Goal: Task Accomplishment & Management: Manage account settings

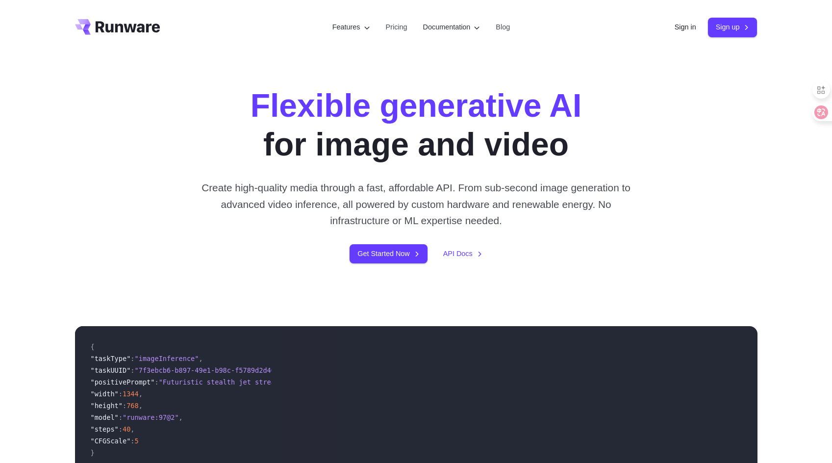
click at [781, 43] on div "Features Tasks Image generation Video generation Sonic Inference Engine™ Models…" at bounding box center [416, 27] width 832 height 55
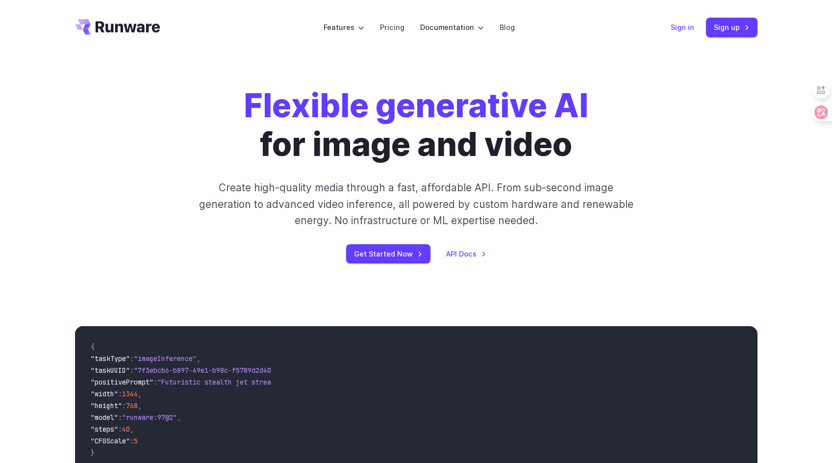
click at [688, 29] on link "Sign in" at bounding box center [682, 27] width 24 height 11
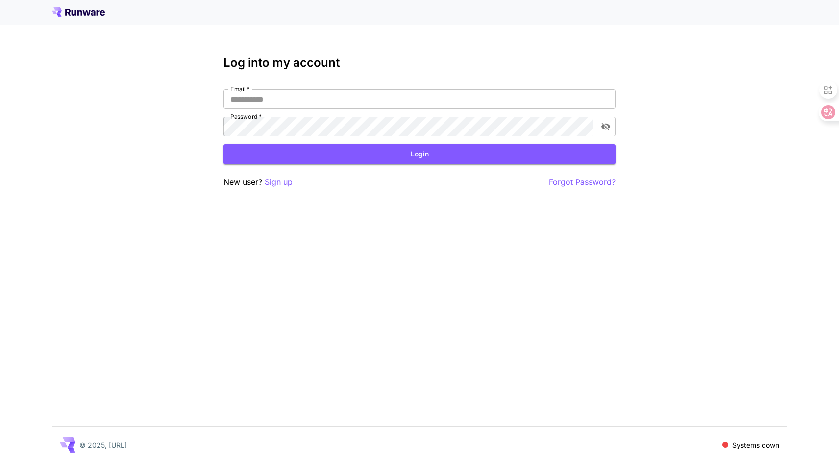
click at [99, 7] on div at bounding box center [419, 12] width 839 height 25
click at [92, 13] on icon at bounding box center [93, 12] width 5 height 5
click at [85, 15] on icon at bounding box center [87, 12] width 8 height 5
click at [384, 105] on input "Email   *" at bounding box center [419, 99] width 392 height 20
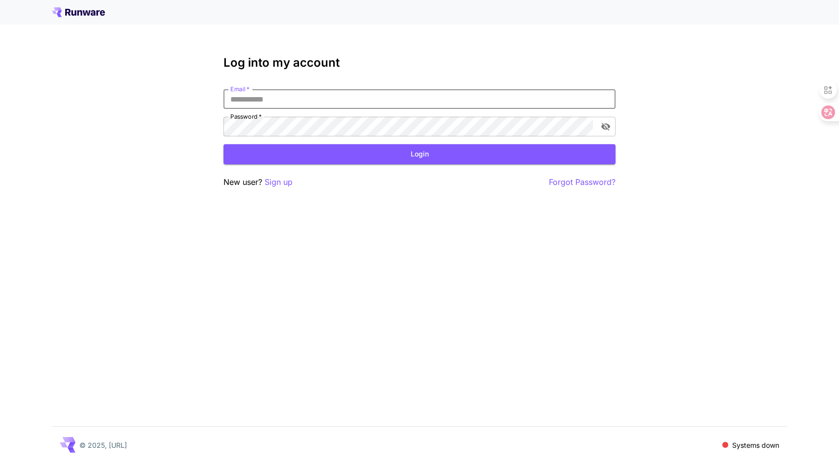
type input "**********"
click button "Login" at bounding box center [419, 154] width 392 height 20
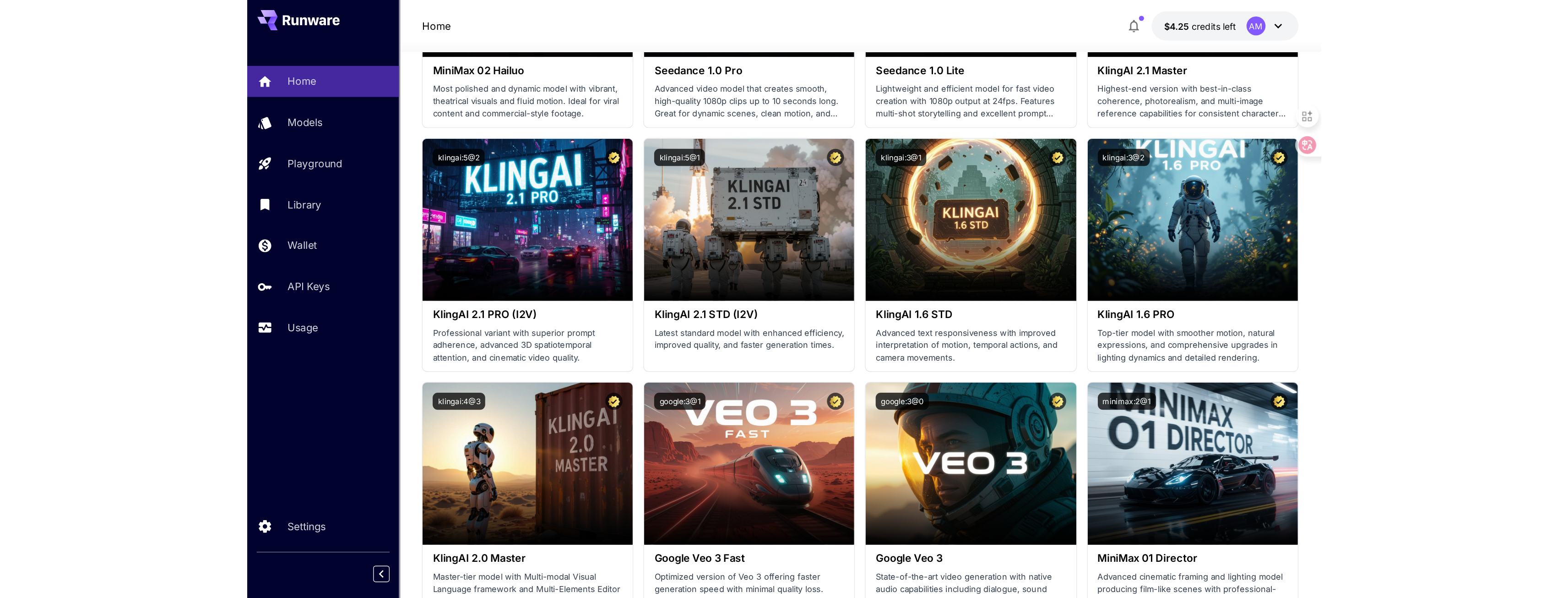
scroll to position [183, 0]
